Goal: Task Accomplishment & Management: Complete application form

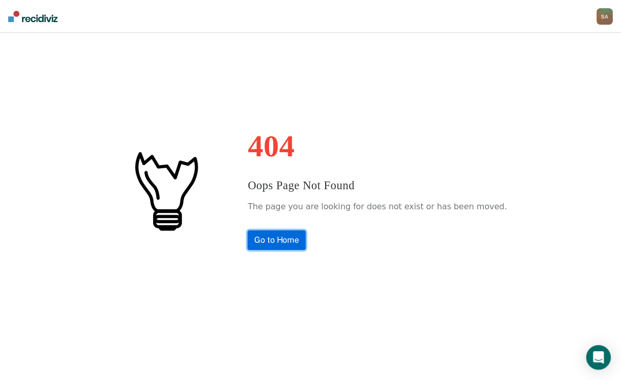
click at [294, 250] on link "Go to Home" at bounding box center [277, 240] width 58 height 20
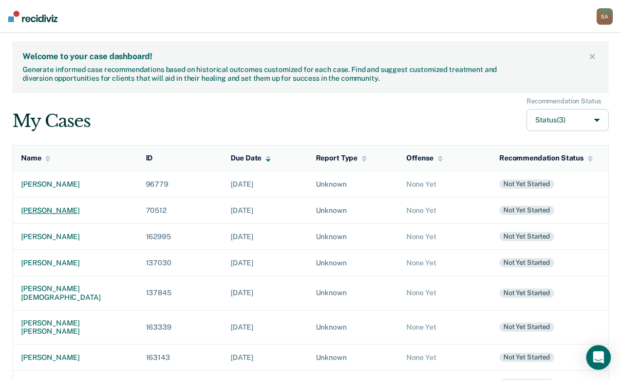
click at [53, 215] on div "trevor lee miller" at bounding box center [75, 210] width 108 height 9
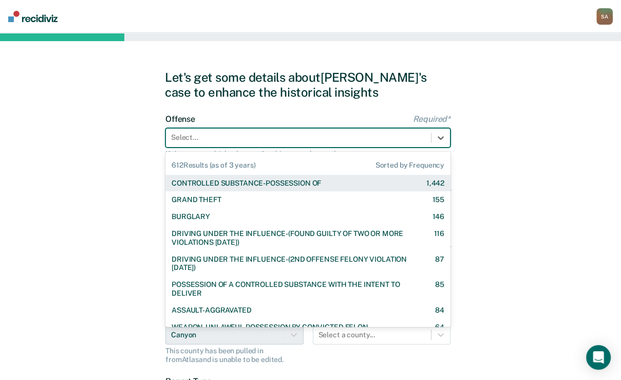
click at [204, 143] on div at bounding box center [298, 137] width 255 height 11
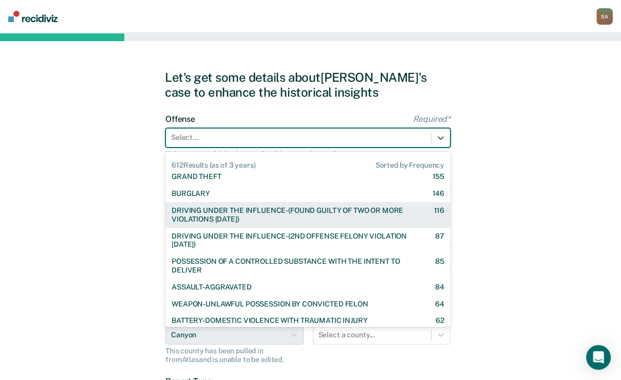
scroll to position [41, 0]
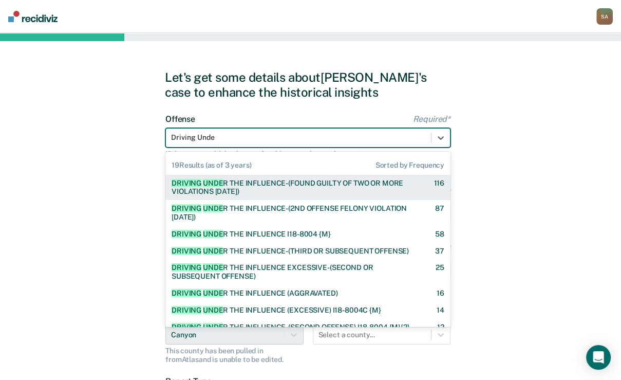
type input "Driving Under"
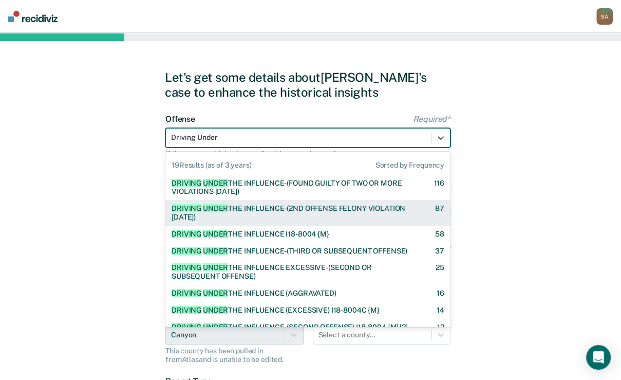
click at [235, 221] on div "DRIVING UNDER THE INFLUENCE-(2ND OFFENSE FELONY VIOLATION WITHIN 15 YEARS)" at bounding box center [295, 212] width 246 height 17
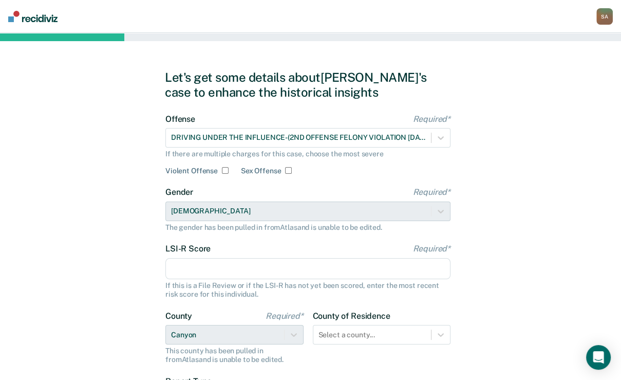
click at [212, 279] on input "LSI-R Score Required*" at bounding box center [307, 269] width 285 height 22
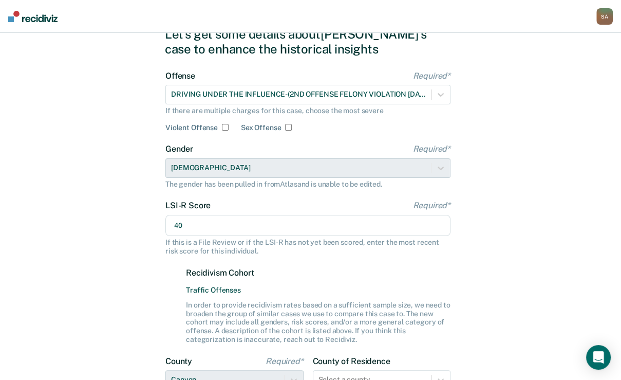
scroll to position [0, 0]
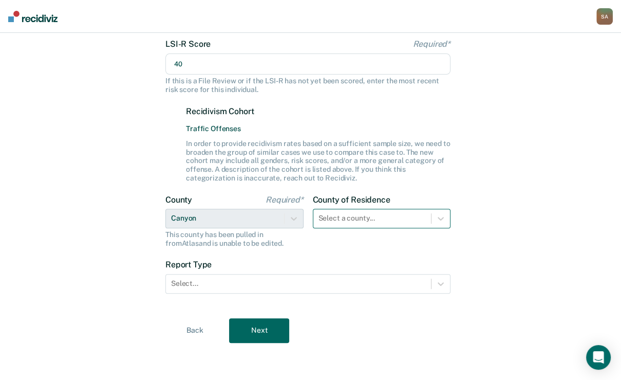
type input "40"
click at [342, 228] on div "Select a county..." at bounding box center [382, 219] width 138 height 20
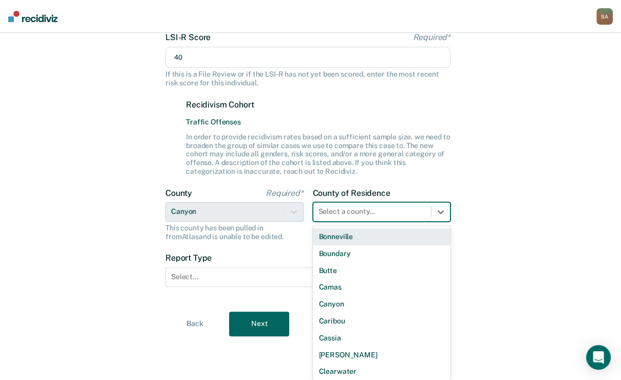
scroll to position [164, 0]
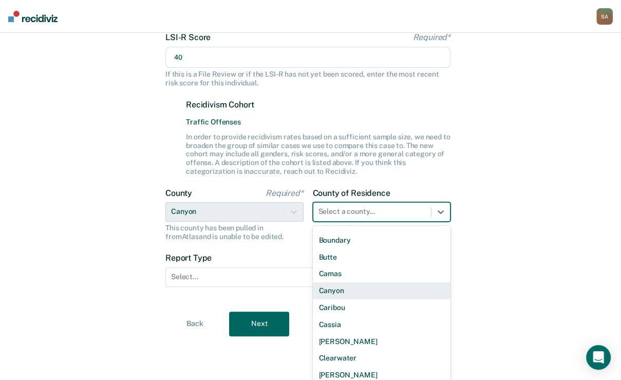
click at [330, 299] on div "Canyon" at bounding box center [382, 290] width 138 height 17
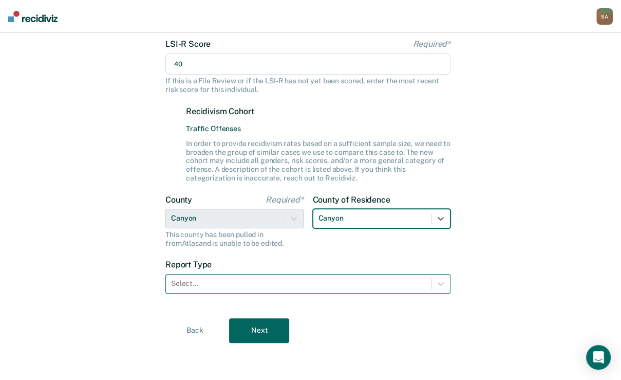
click at [290, 287] on div at bounding box center [298, 283] width 255 height 11
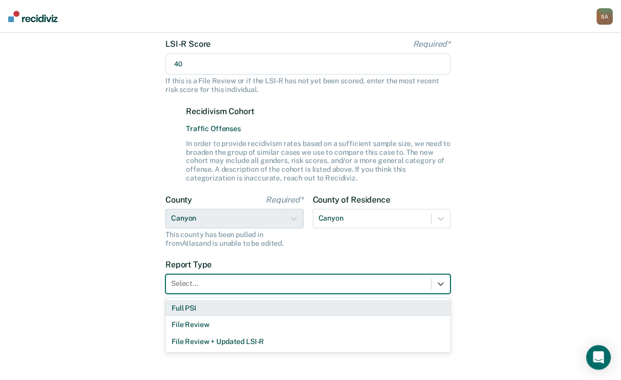
click at [222, 313] on div "Full PSI" at bounding box center [307, 307] width 285 height 17
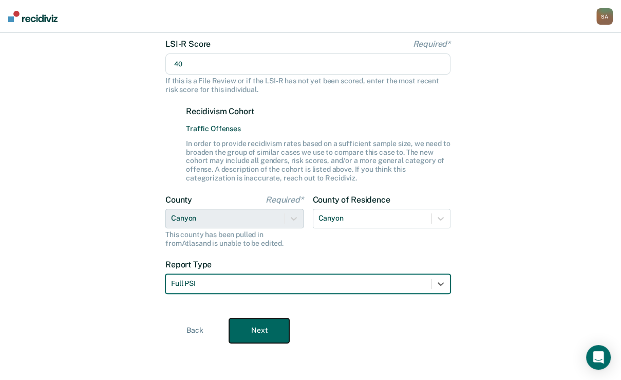
click at [244, 333] on button "Next" at bounding box center [259, 330] width 60 height 25
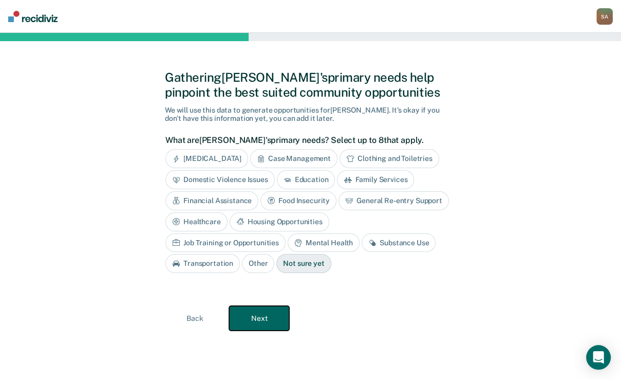
scroll to position [63, 0]
click at [232, 149] on div "Anger Management" at bounding box center [206, 158] width 83 height 19
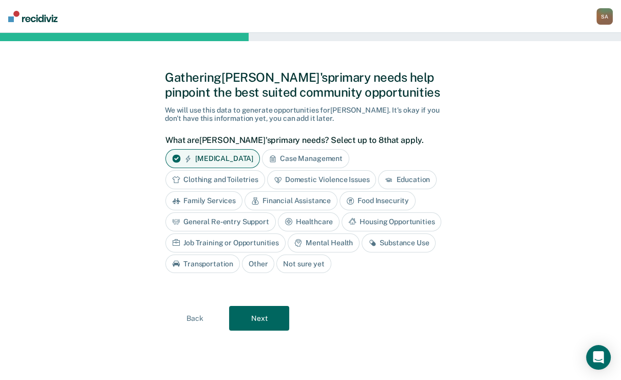
click at [242, 170] on div "Clothing and Toiletries" at bounding box center [215, 179] width 100 height 19
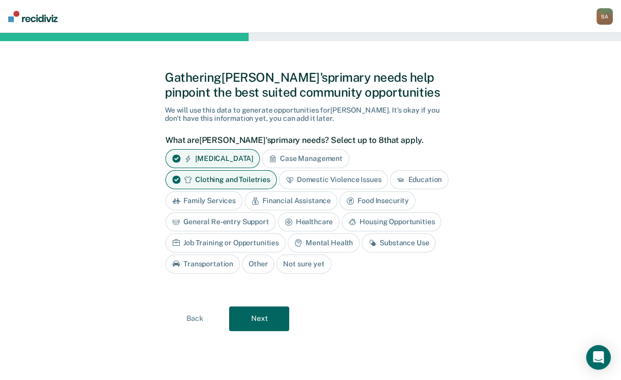
click at [337, 191] on div "Financial Assistance" at bounding box center [290, 200] width 93 height 19
click at [351, 208] on div "Food Insecurity" at bounding box center [389, 200] width 76 height 19
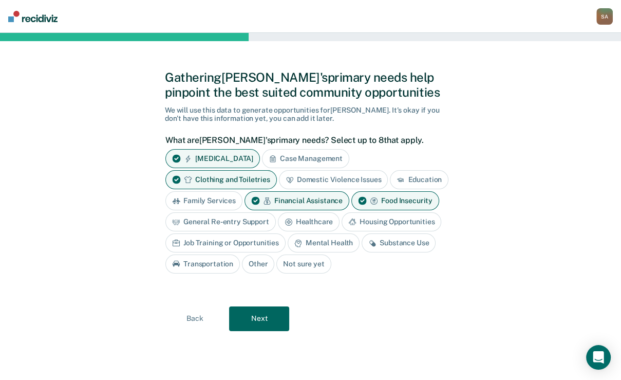
click at [342, 229] on div "Housing Opportunities" at bounding box center [392, 221] width 100 height 19
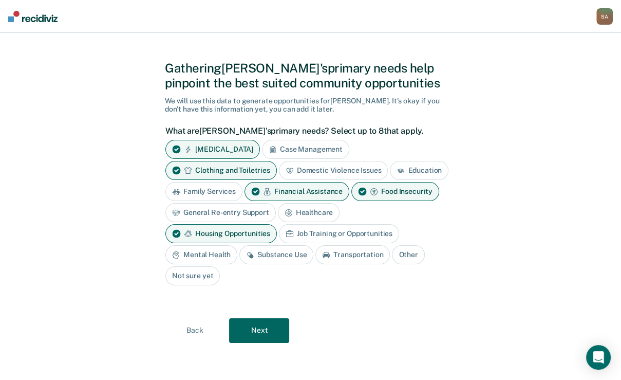
click at [239, 264] on div "Substance Use" at bounding box center [276, 254] width 74 height 19
click at [327, 264] on div "Transportation" at bounding box center [364, 254] width 74 height 19
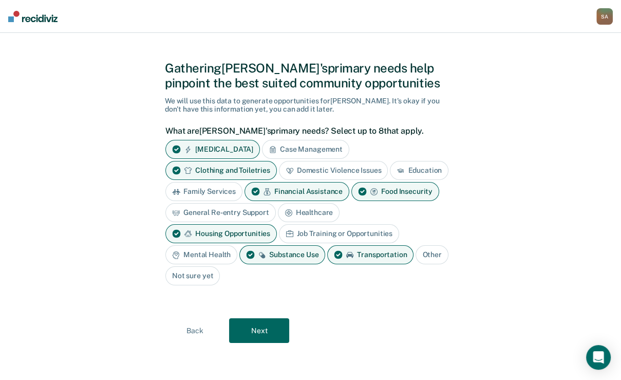
click at [237, 255] on div "Mental Health" at bounding box center [201, 254] width 72 height 19
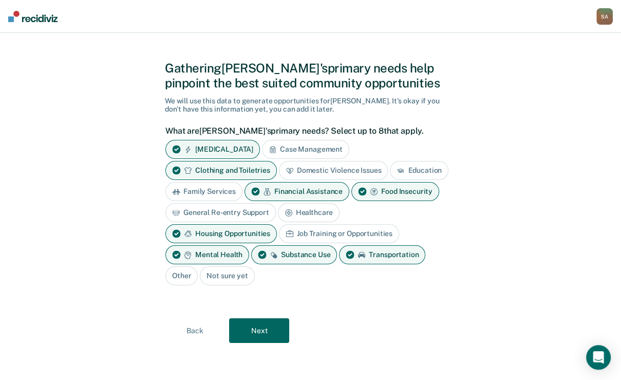
scroll to position [86, 0]
click at [259, 329] on button "Next" at bounding box center [259, 330] width 60 height 25
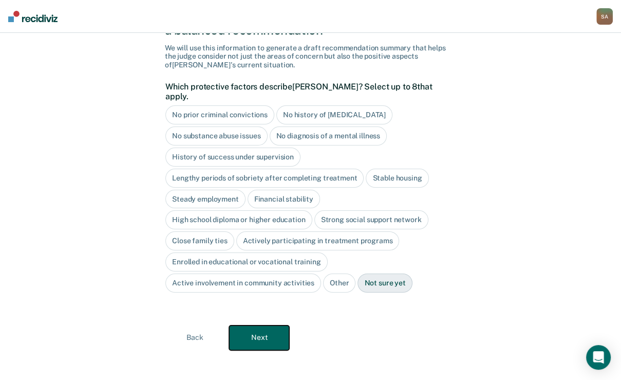
scroll to position [36, 0]
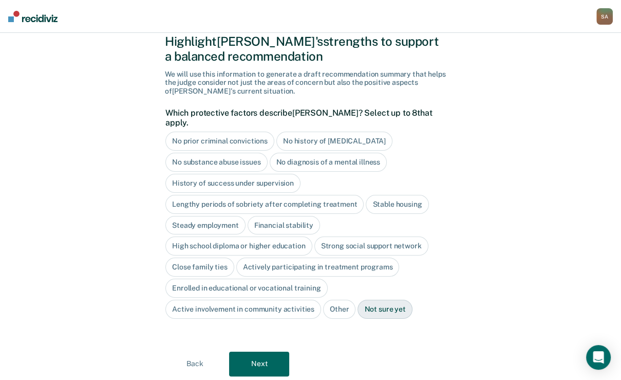
click at [256, 193] on div "History of success under supervision" at bounding box center [232, 183] width 135 height 19
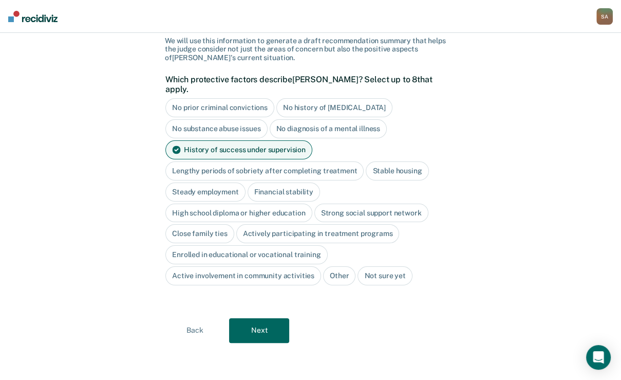
scroll to position [159, 0]
click at [257, 322] on button "Next" at bounding box center [259, 330] width 60 height 25
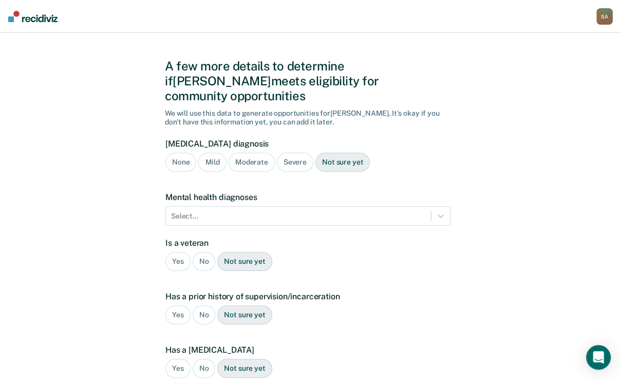
scroll to position [0, 0]
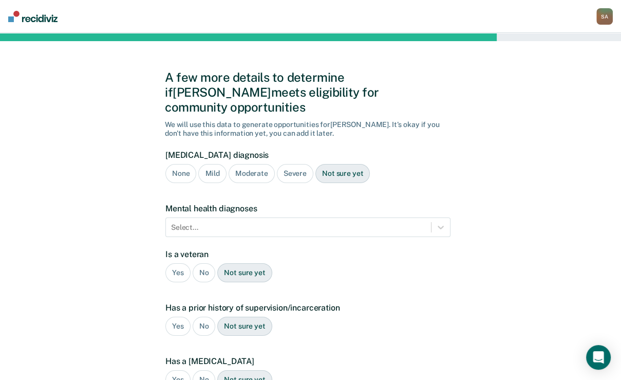
click at [302, 183] on div "Severe" at bounding box center [295, 173] width 36 height 19
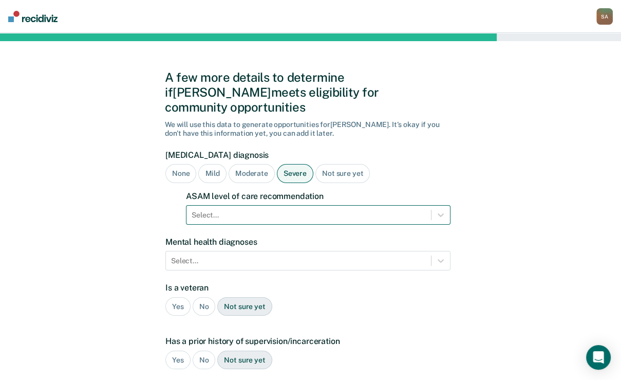
click at [269, 224] on div "Select..." at bounding box center [318, 215] width 265 height 20
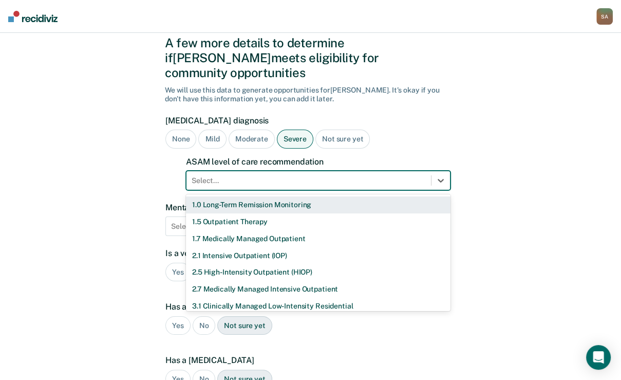
scroll to position [37, 0]
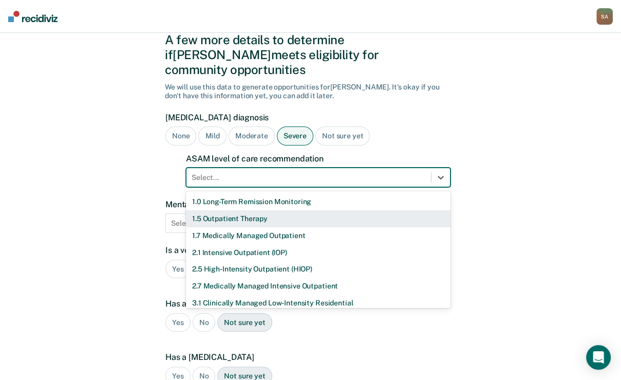
click at [289, 227] on div "1.5 Outpatient Therapy" at bounding box center [318, 218] width 265 height 17
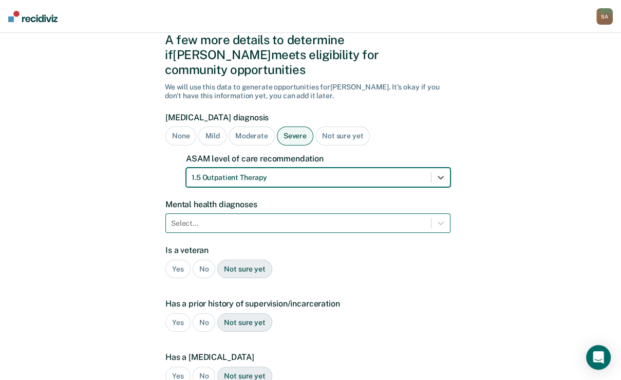
click at [380, 233] on div "Select..." at bounding box center [307, 223] width 285 height 20
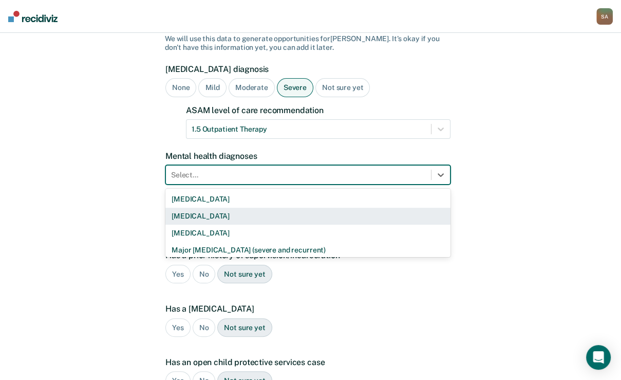
scroll to position [86, 0]
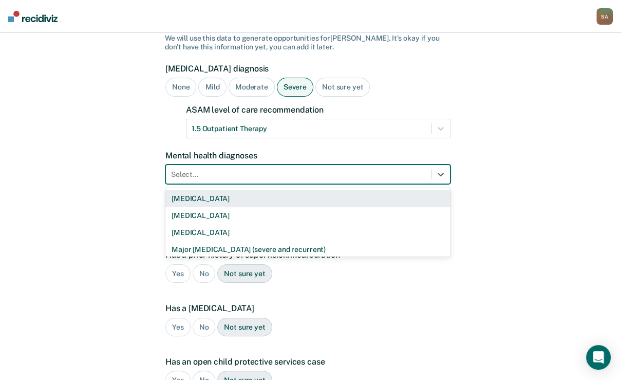
click at [275, 207] on div "Bipolar Disorder" at bounding box center [307, 198] width 285 height 17
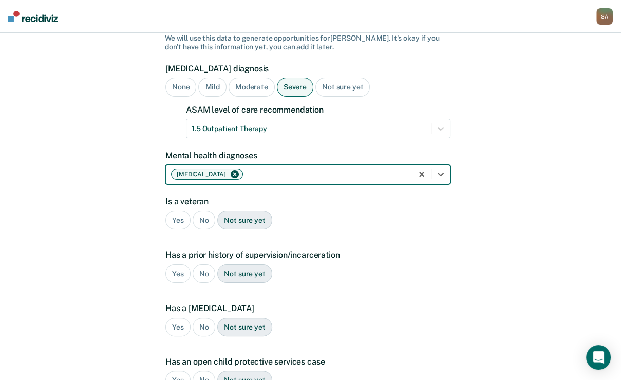
click at [209, 230] on div "No" at bounding box center [204, 220] width 23 height 19
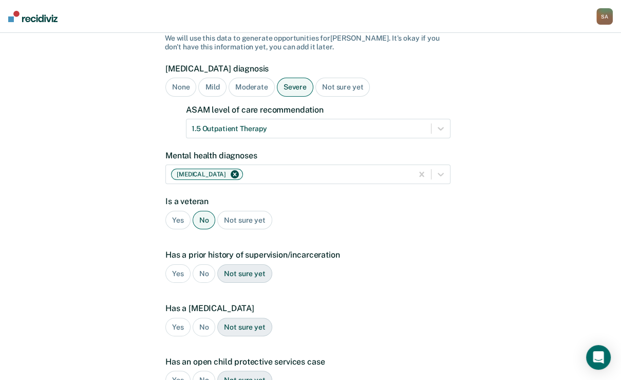
click at [178, 283] on div "Yes" at bounding box center [177, 273] width 25 height 19
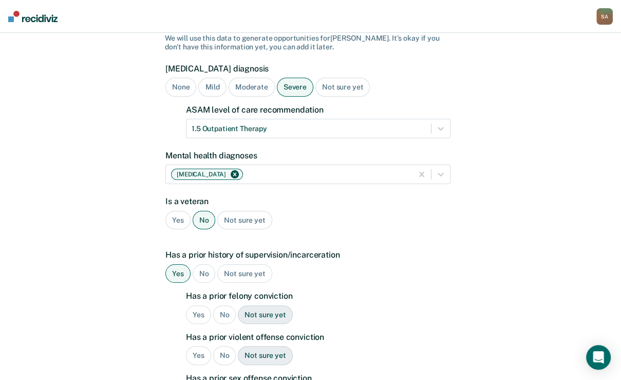
click at [177, 283] on div "Yes" at bounding box center [177, 273] width 25 height 19
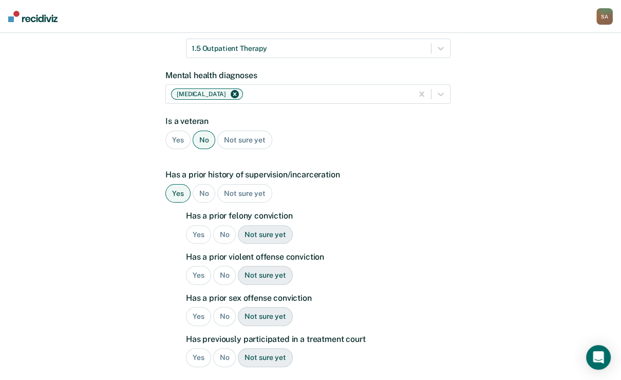
scroll to position [168, 0]
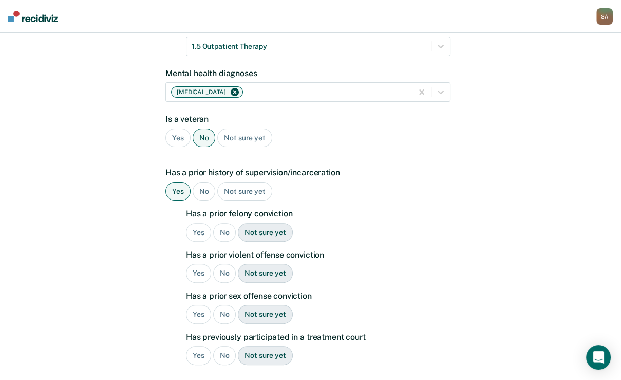
click at [197, 242] on div "Yes" at bounding box center [198, 232] width 25 height 19
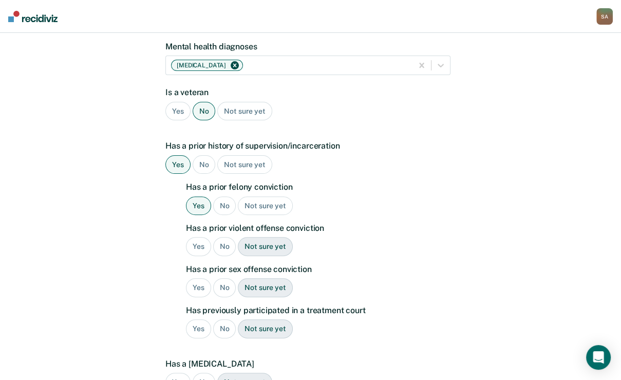
scroll to position [210, 0]
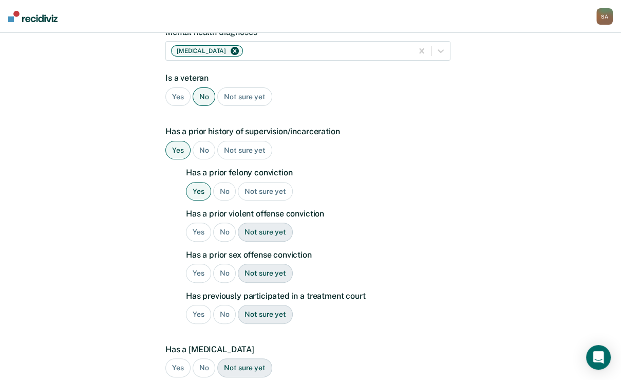
click at [198, 241] on div "Yes" at bounding box center [198, 231] width 25 height 19
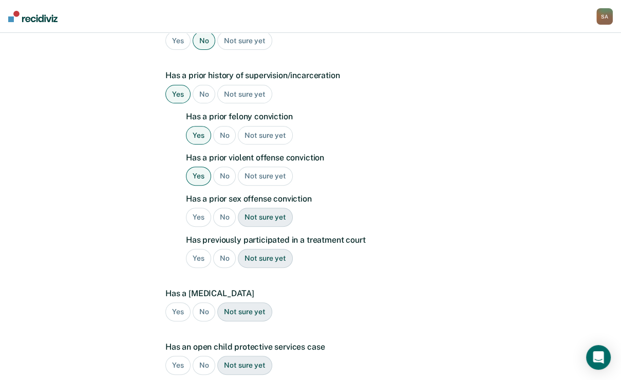
scroll to position [292, 0]
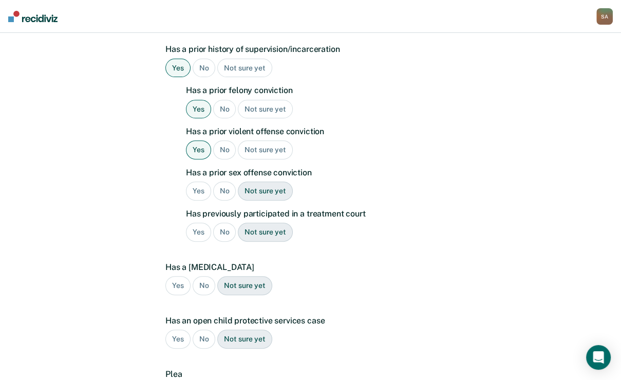
click at [204, 200] on div "Yes" at bounding box center [198, 190] width 25 height 19
click at [218, 241] on div "No" at bounding box center [224, 231] width 23 height 19
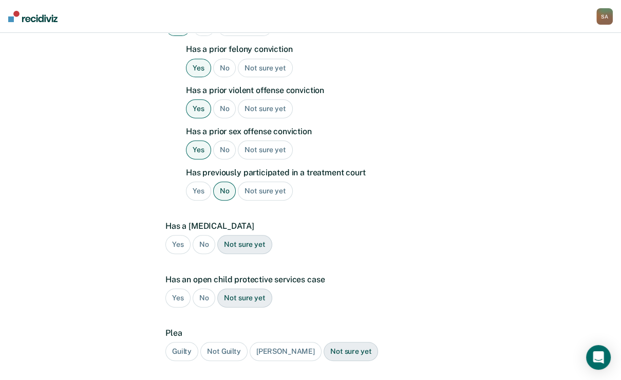
click at [206, 254] on div "No" at bounding box center [204, 244] width 23 height 19
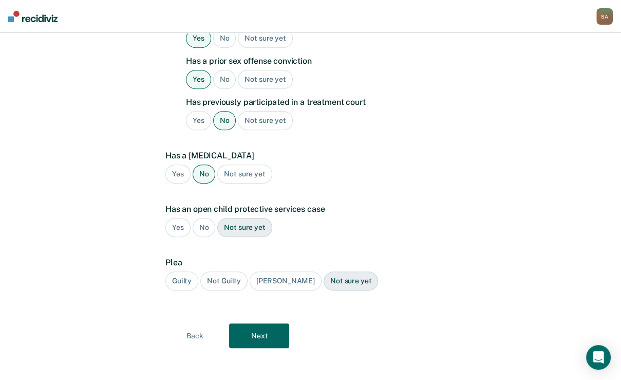
scroll to position [415, 0]
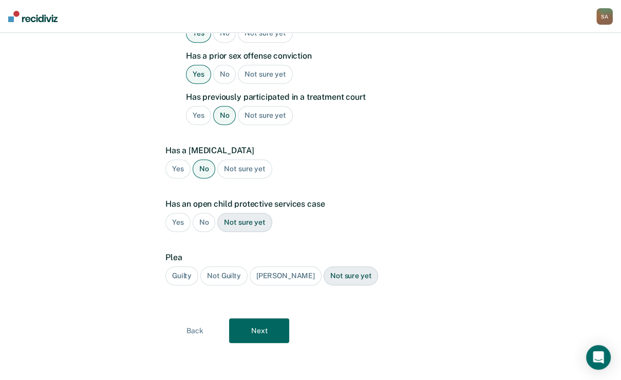
click at [205, 232] on div "No" at bounding box center [204, 222] width 23 height 19
click at [271, 285] on div "Alford Plea" at bounding box center [286, 275] width 72 height 19
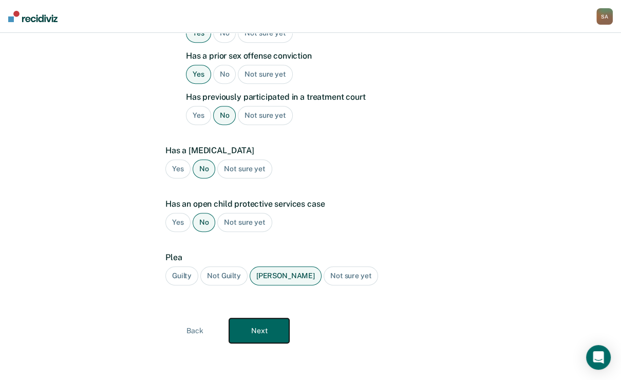
click at [263, 328] on button "Next" at bounding box center [259, 330] width 60 height 25
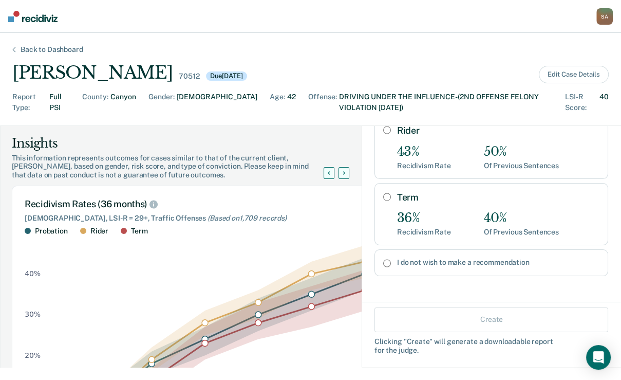
scroll to position [183, 0]
click at [383, 259] on input "I do not wish to make a recommendation" at bounding box center [387, 263] width 8 height 8
radio input "true"
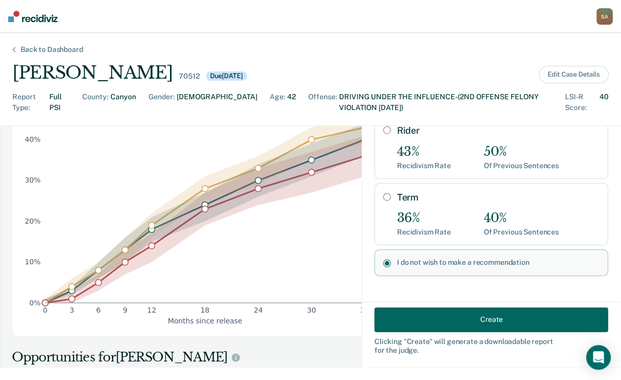
scroll to position [205, 0]
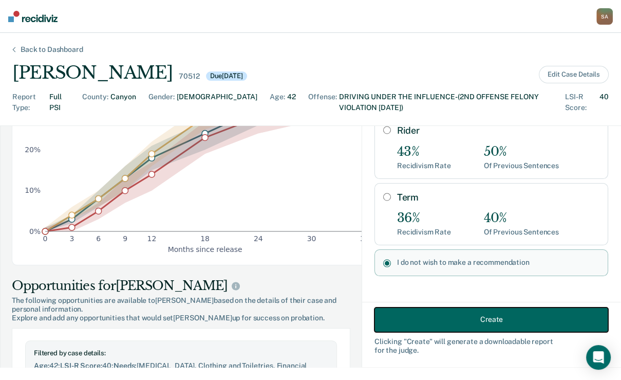
click at [394, 312] on button "Create" at bounding box center [491, 319] width 234 height 25
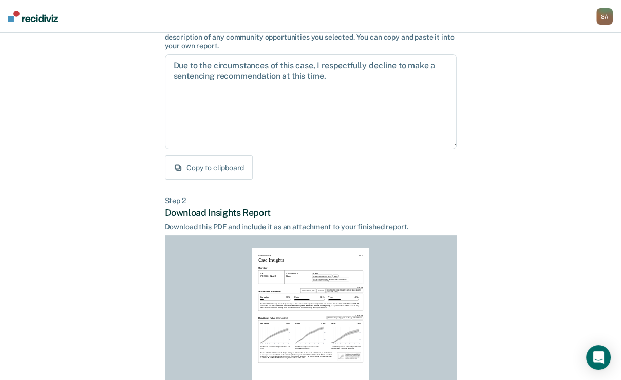
scroll to position [90, 0]
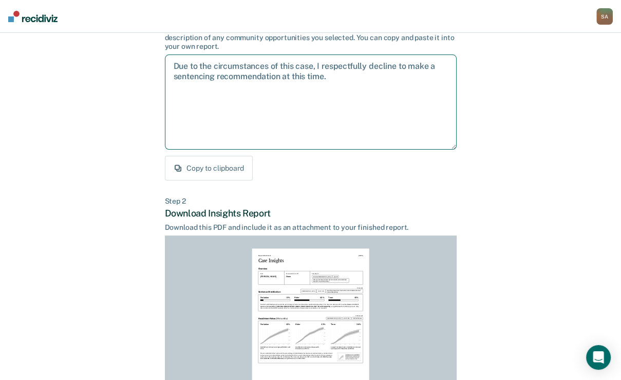
drag, startPoint x: 207, startPoint y: 138, endPoint x: 176, endPoint y: 114, distance: 38.8
click at [176, 114] on textarea "Due to the circumstances of this case, I respectfully decline to make a sentenc…" at bounding box center [311, 101] width 292 height 95
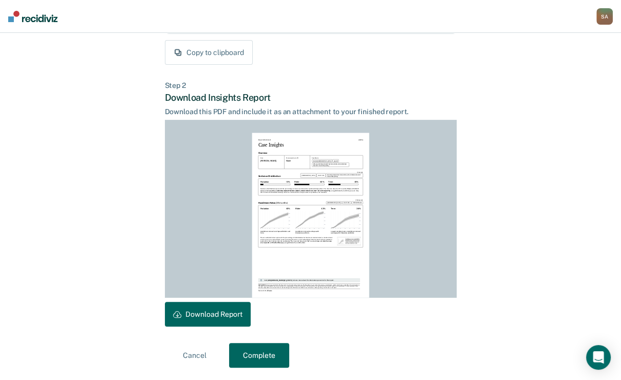
scroll to position [268, 0]
drag, startPoint x: 238, startPoint y: 312, endPoint x: 488, endPoint y: 242, distance: 259.7
click at [238, 312] on button "Download Report" at bounding box center [208, 313] width 86 height 25
click at [256, 360] on button "Complete" at bounding box center [259, 355] width 60 height 25
